Goal: Information Seeking & Learning: Learn about a topic

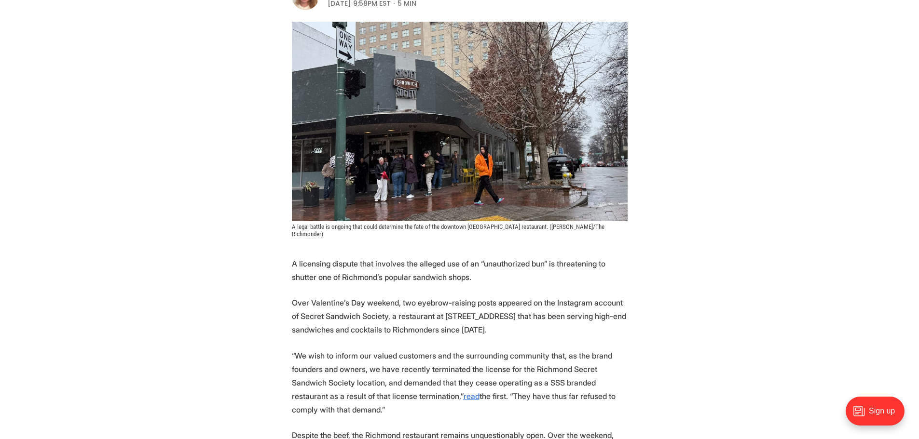
scroll to position [193, 0]
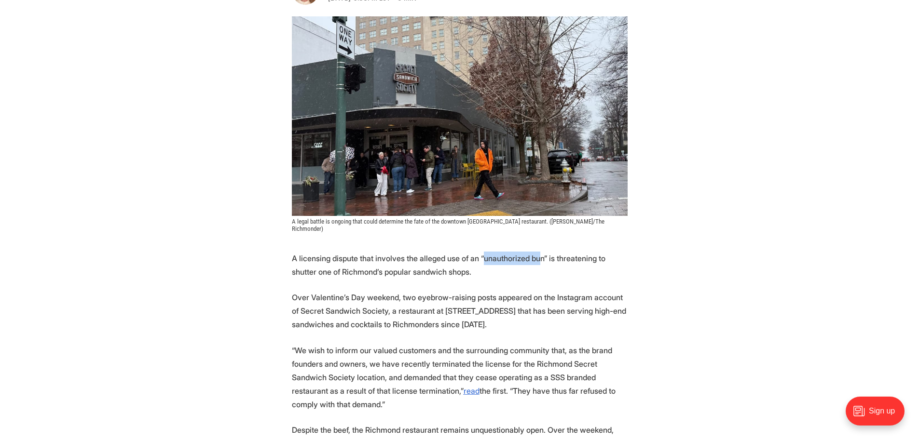
drag, startPoint x: 480, startPoint y: 249, endPoint x: 532, endPoint y: 249, distance: 52.1
click at [532, 252] on p "A licensing dispute that involves the alleged use of an “unauthorized bun” is t…" at bounding box center [460, 265] width 336 height 27
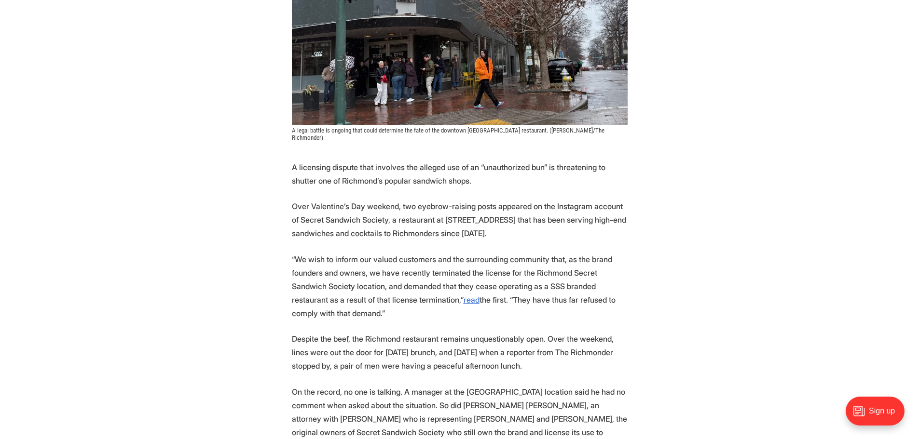
scroll to position [289, 0]
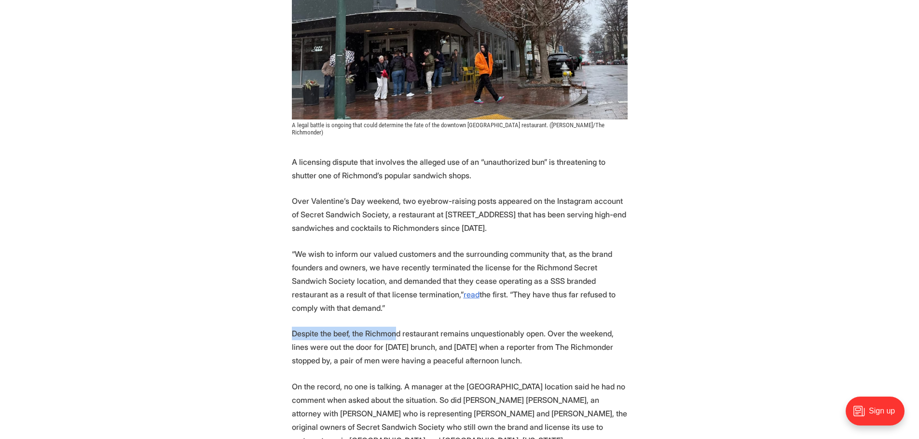
drag, startPoint x: 278, startPoint y: 326, endPoint x: 395, endPoint y: 329, distance: 117.2
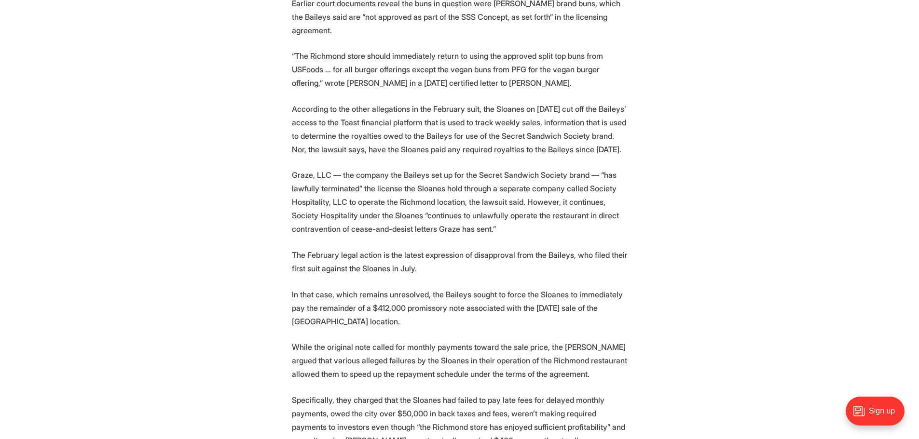
scroll to position [1254, 0]
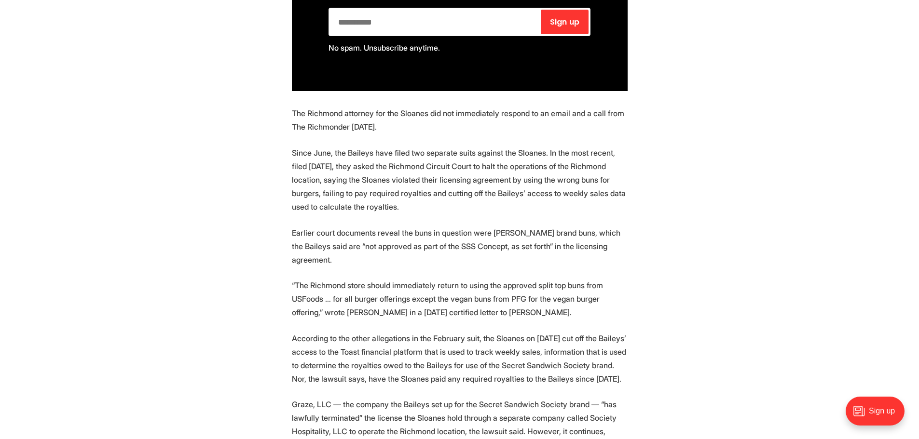
scroll to position [1013, 0]
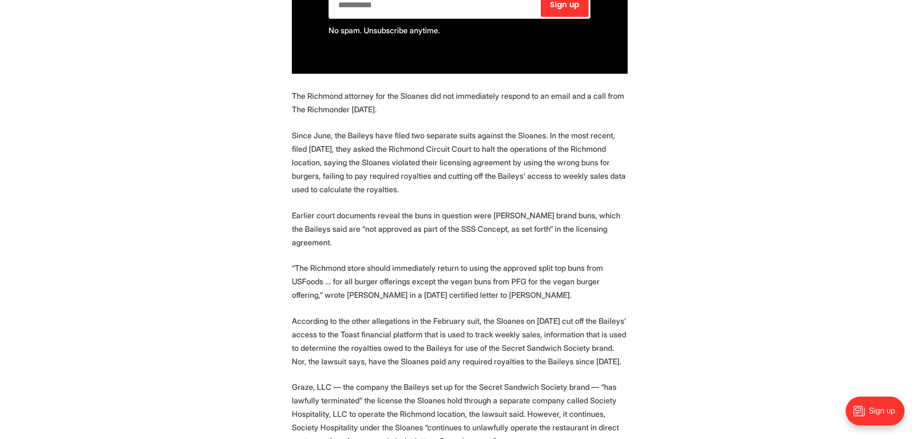
drag, startPoint x: 290, startPoint y: 231, endPoint x: 594, endPoint y: 257, distance: 304.4
click at [594, 257] on section "A licensing dispute that involves the alleged use of an “unauthorized bun” is t…" at bounding box center [459, 390] width 919 height 1916
click at [317, 280] on section "A licensing dispute that involves the alleged use of an “unauthorized bun” is t…" at bounding box center [459, 390] width 919 height 1916
drag, startPoint x: 288, startPoint y: 287, endPoint x: 629, endPoint y: 339, distance: 344.4
click at [629, 339] on section "A licensing dispute that involves the alleged use of an “unauthorized bun” is t…" at bounding box center [459, 390] width 919 height 1916
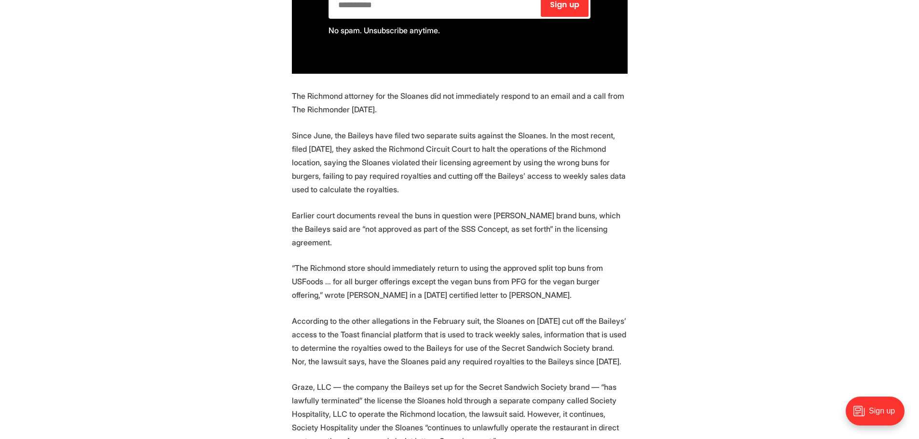
click at [667, 316] on section "A licensing dispute that involves the alleged use of an “unauthorized bun” is t…" at bounding box center [459, 390] width 919 height 1916
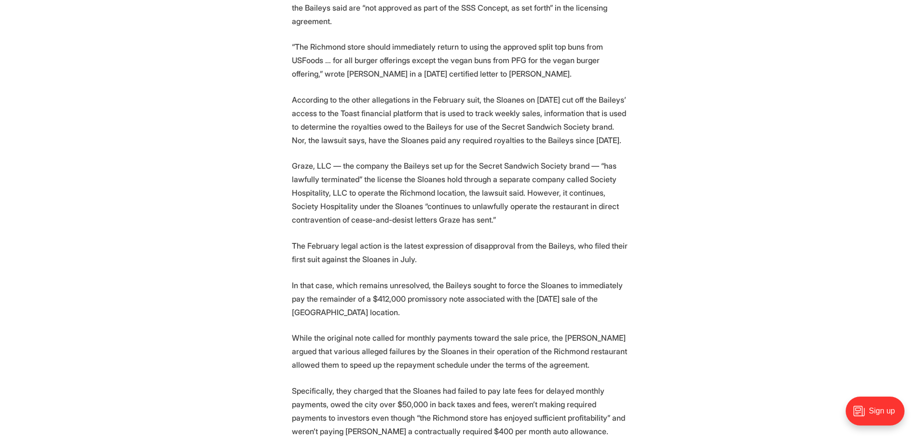
scroll to position [1254, 0]
